Goal: Check status: Check status

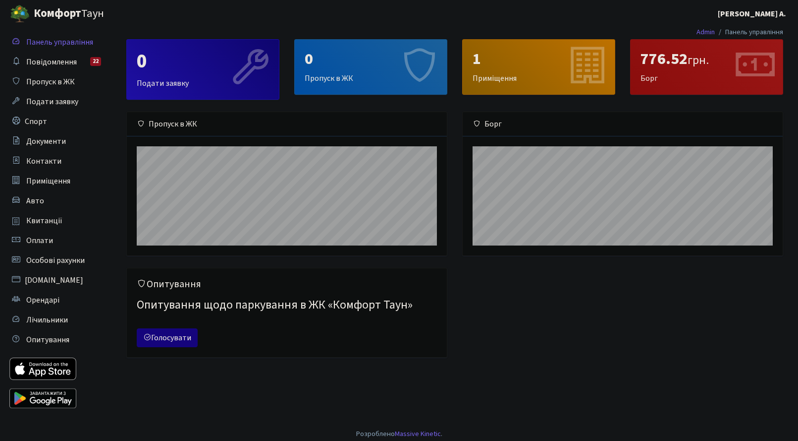
scroll to position [143, 320]
click at [51, 221] on span "Квитанції" at bounding box center [44, 220] width 36 height 11
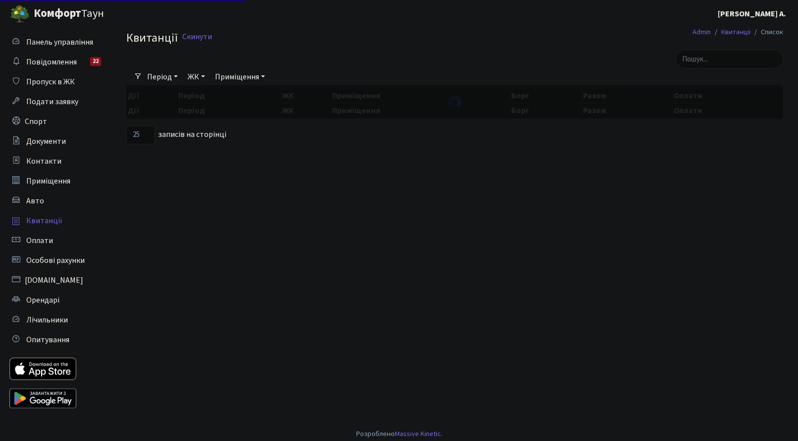
select select "25"
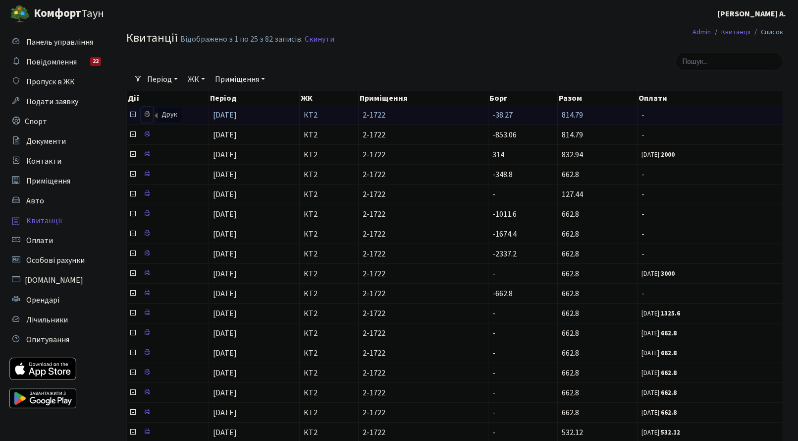
click at [147, 114] on icon at bounding box center [147, 114] width 7 height 7
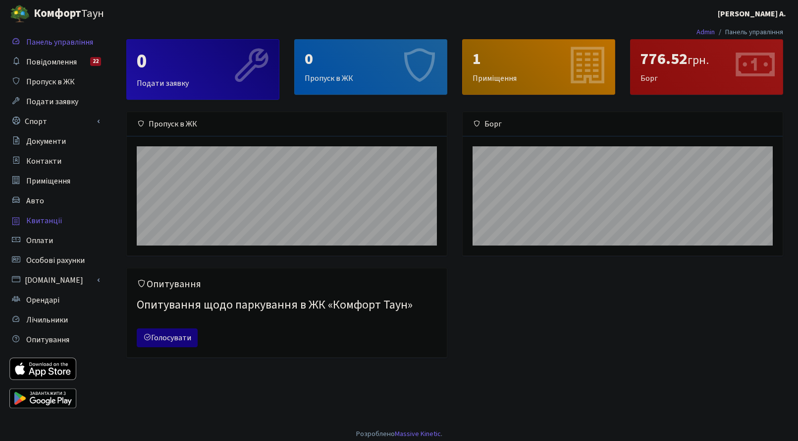
scroll to position [143, 320]
click at [48, 221] on span "Квитанції" at bounding box center [44, 220] width 36 height 11
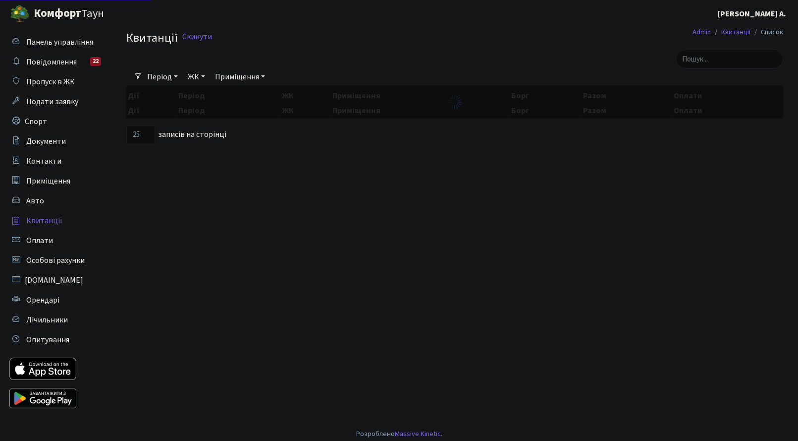
select select "25"
